Goal: Task Accomplishment & Management: Manage account settings

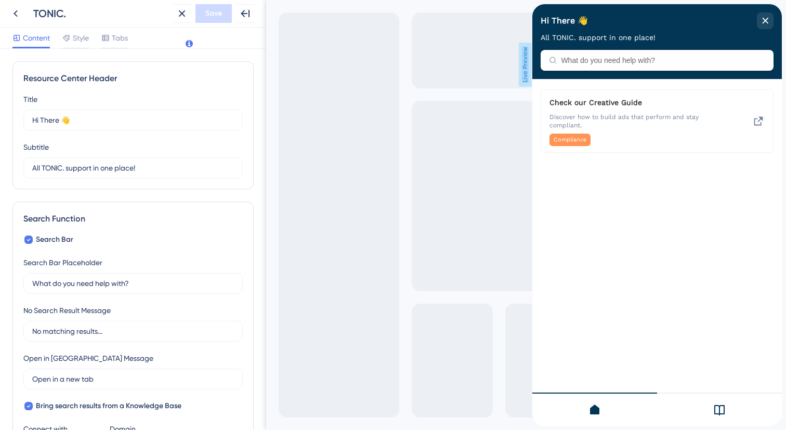
scroll to position [363, 0]
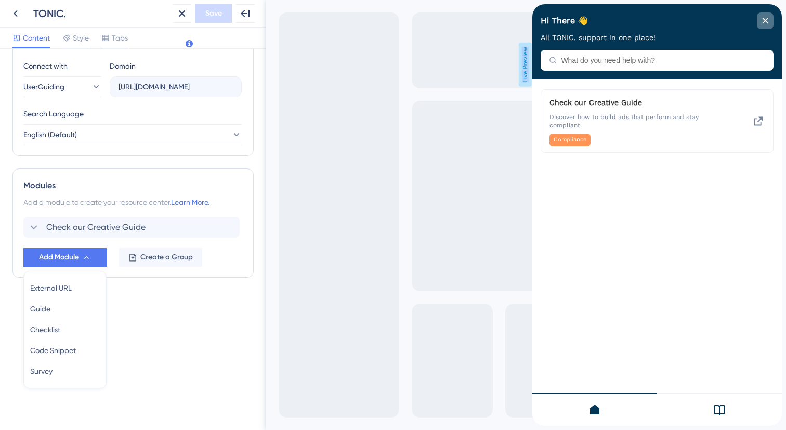
click at [769, 19] on div "close resource center" at bounding box center [765, 20] width 17 height 17
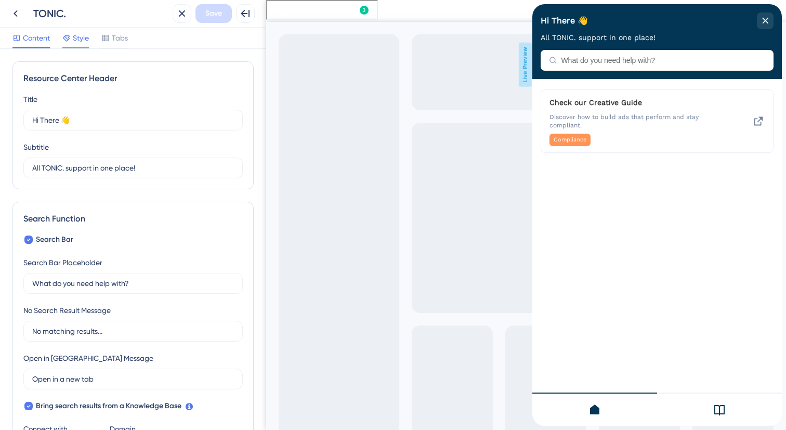
click at [75, 32] on span "Style" at bounding box center [81, 38] width 16 height 12
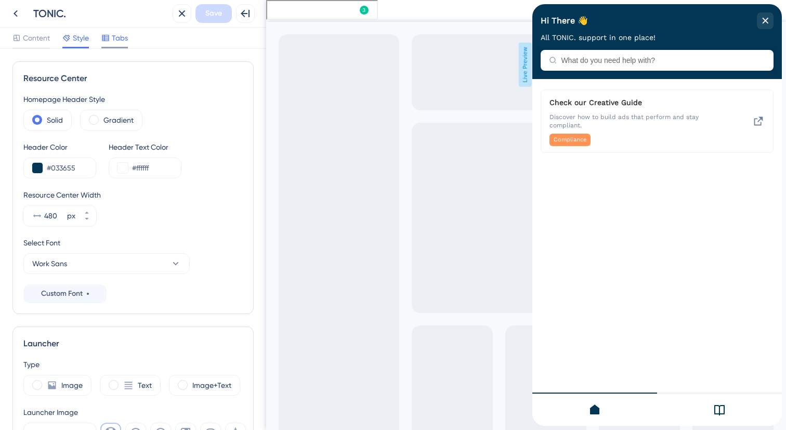
click at [115, 39] on span "Tabs" at bounding box center [120, 38] width 16 height 12
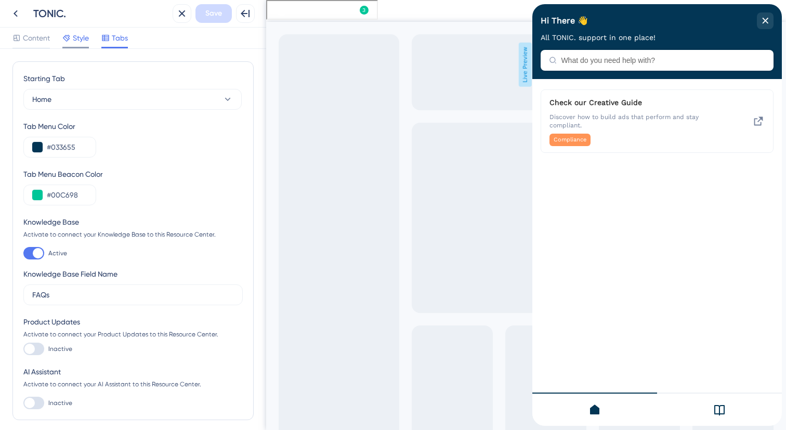
click at [80, 40] on span "Style" at bounding box center [81, 38] width 16 height 12
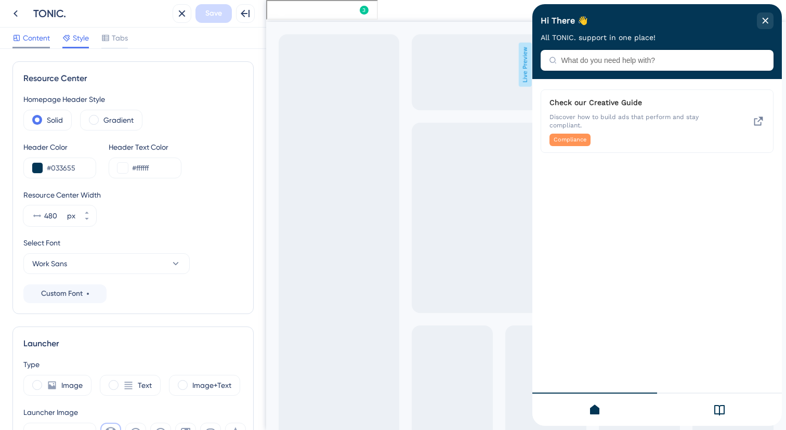
click at [38, 42] on span "Content" at bounding box center [36, 38] width 27 height 12
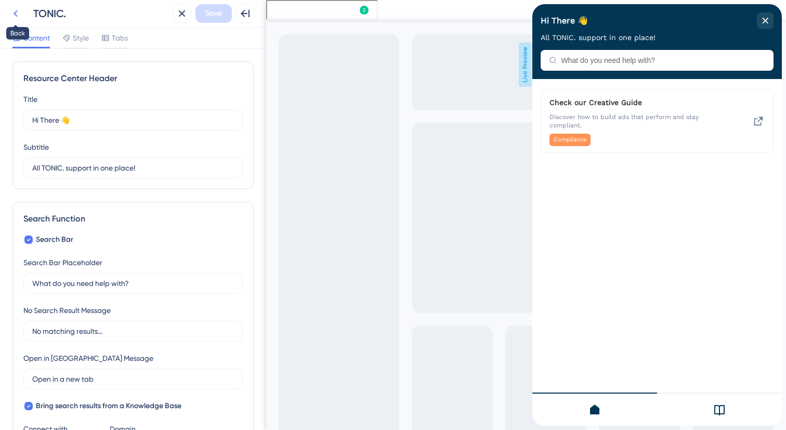
click at [21, 9] on icon at bounding box center [15, 13] width 12 height 12
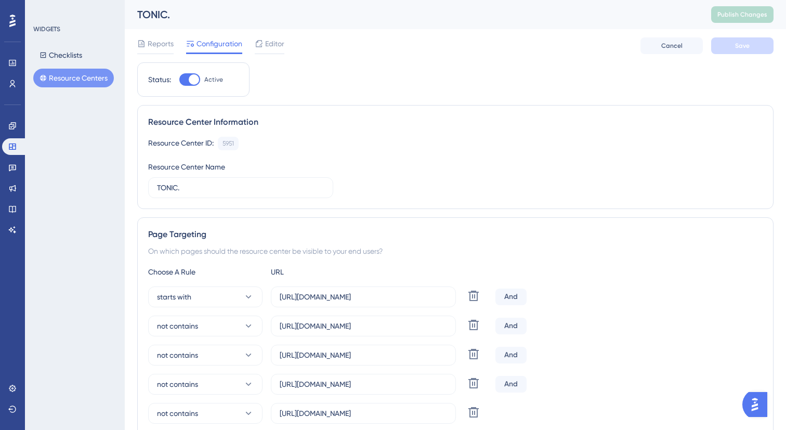
click at [193, 76] on div at bounding box center [194, 79] width 10 height 10
click at [179, 80] on input "Active" at bounding box center [179, 80] width 1 height 1
checkbox input "false"
click at [731, 48] on button "Save" at bounding box center [742, 45] width 62 height 17
